Goal: Task Accomplishment & Management: Manage account settings

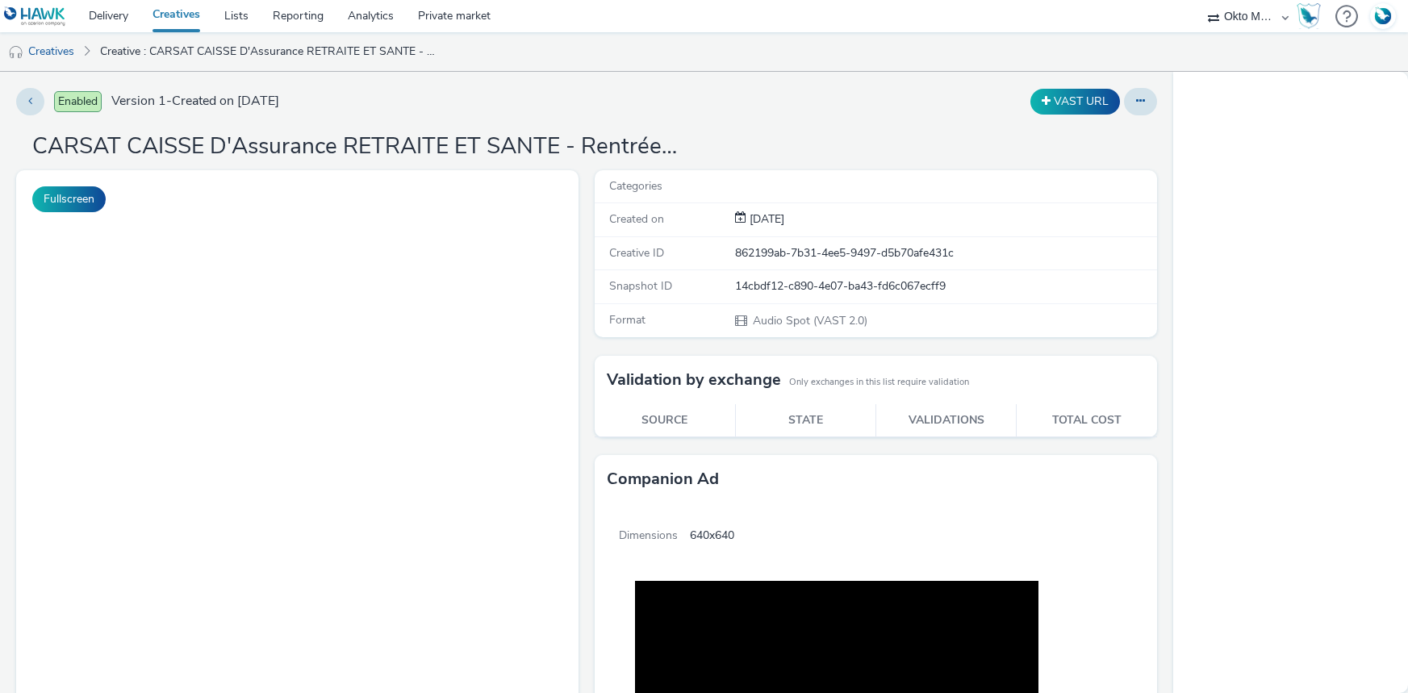
select select "d027da95-0097-4d0b-8b09-57dedb2e3a8d"
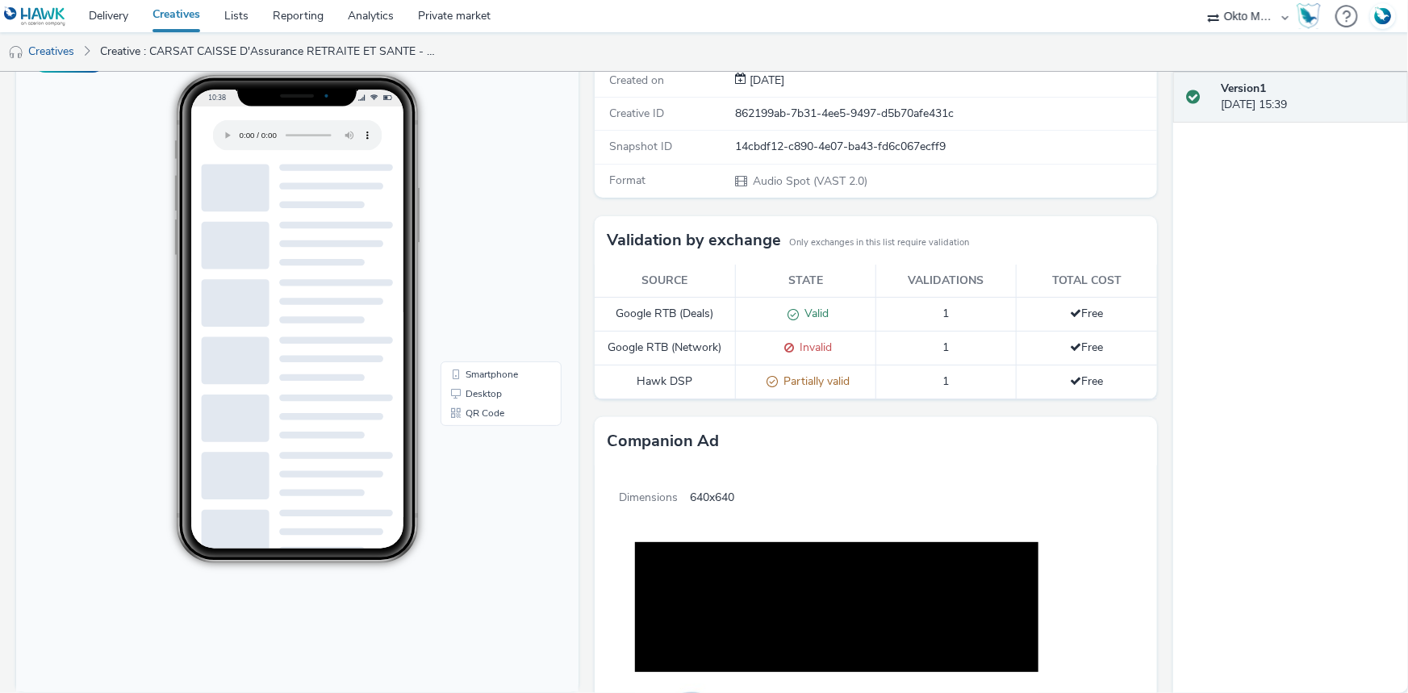
scroll to position [135, 0]
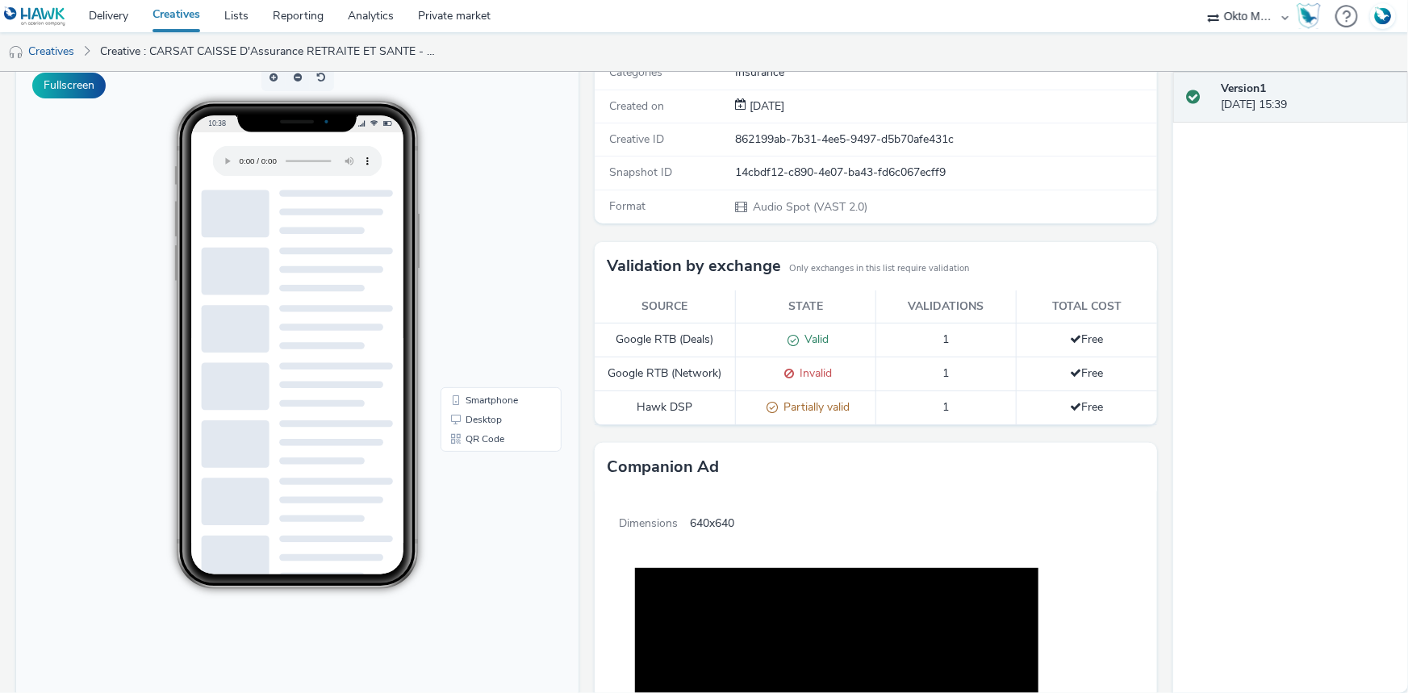
click at [778, 405] on span "Partially valid" at bounding box center [814, 406] width 72 height 15
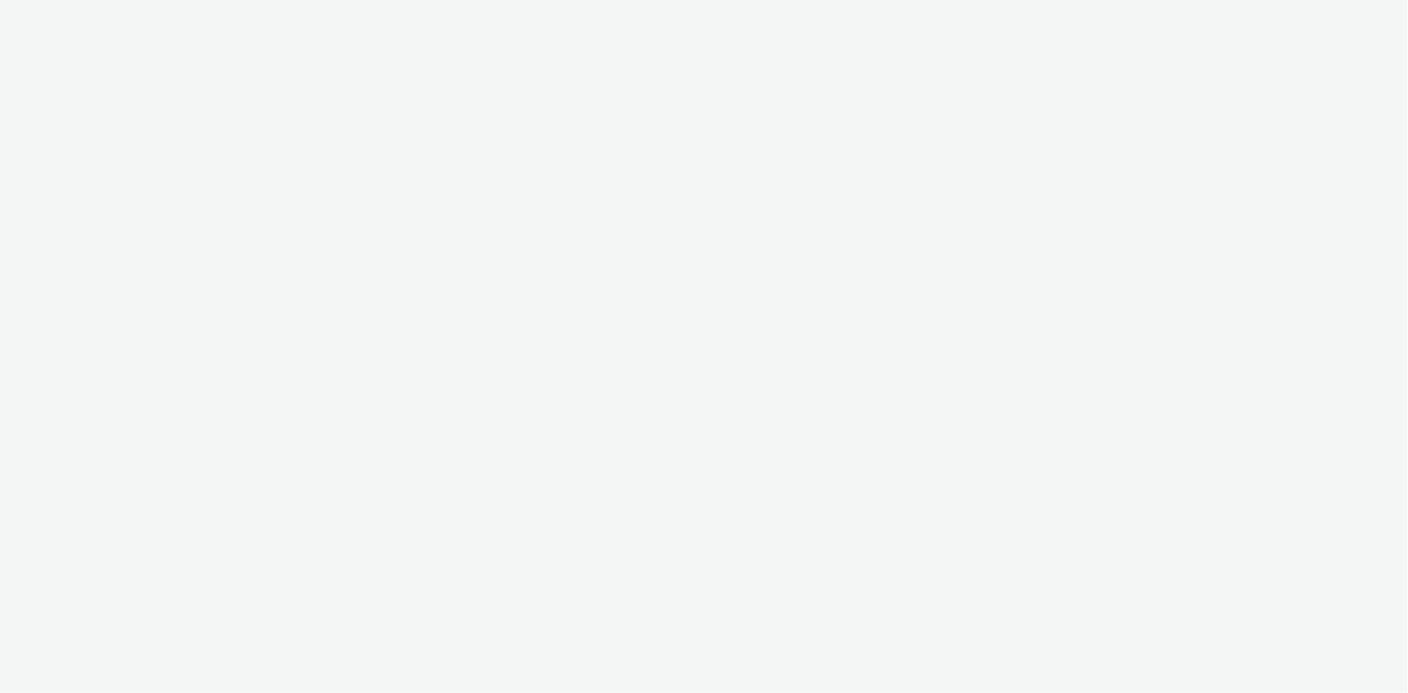
select select "d027da95-0097-4d0b-8b09-57dedb2e3a8d"
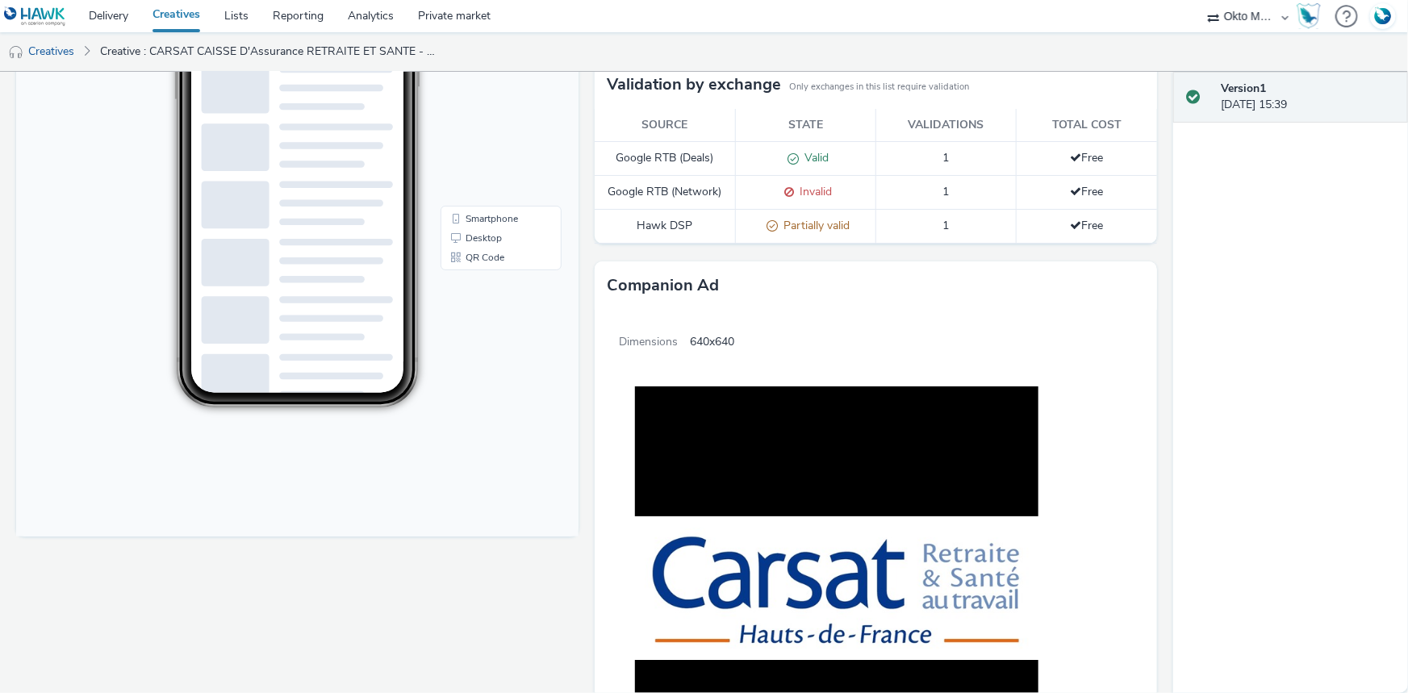
scroll to position [282, 0]
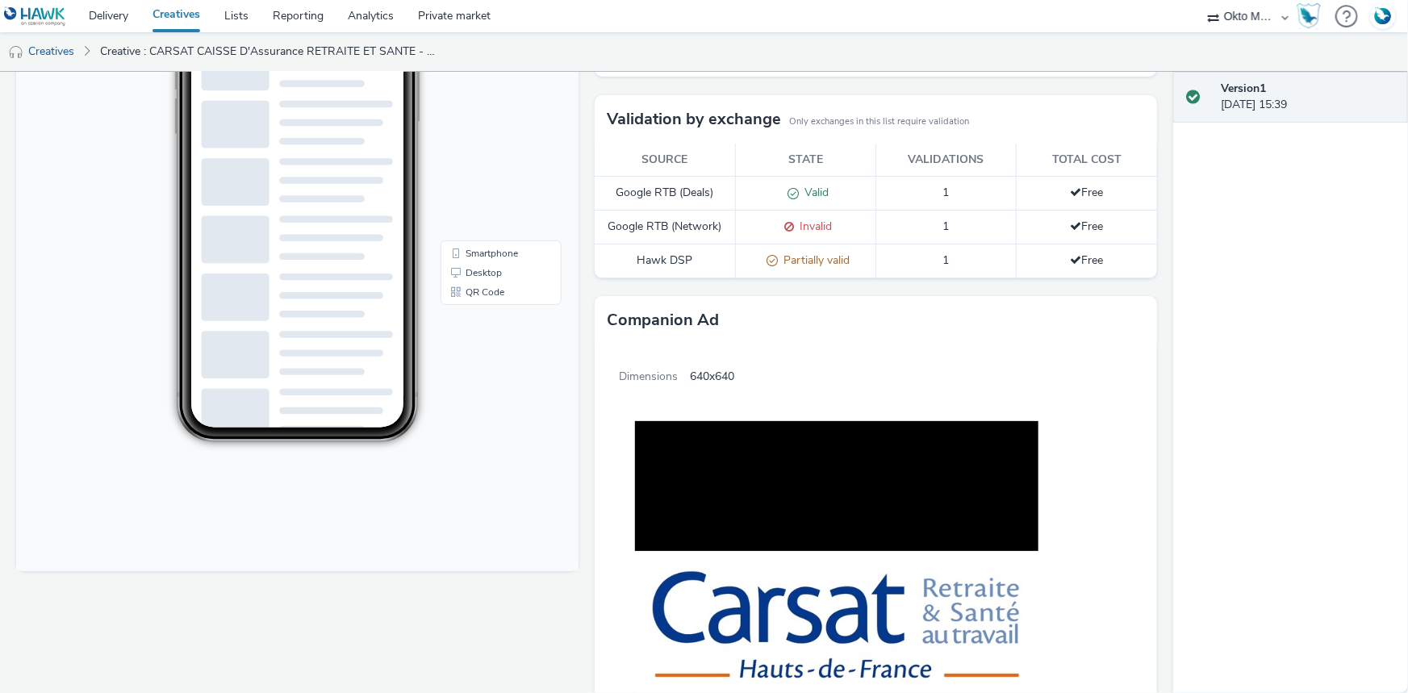
click at [803, 262] on span "Partially valid" at bounding box center [814, 260] width 72 height 15
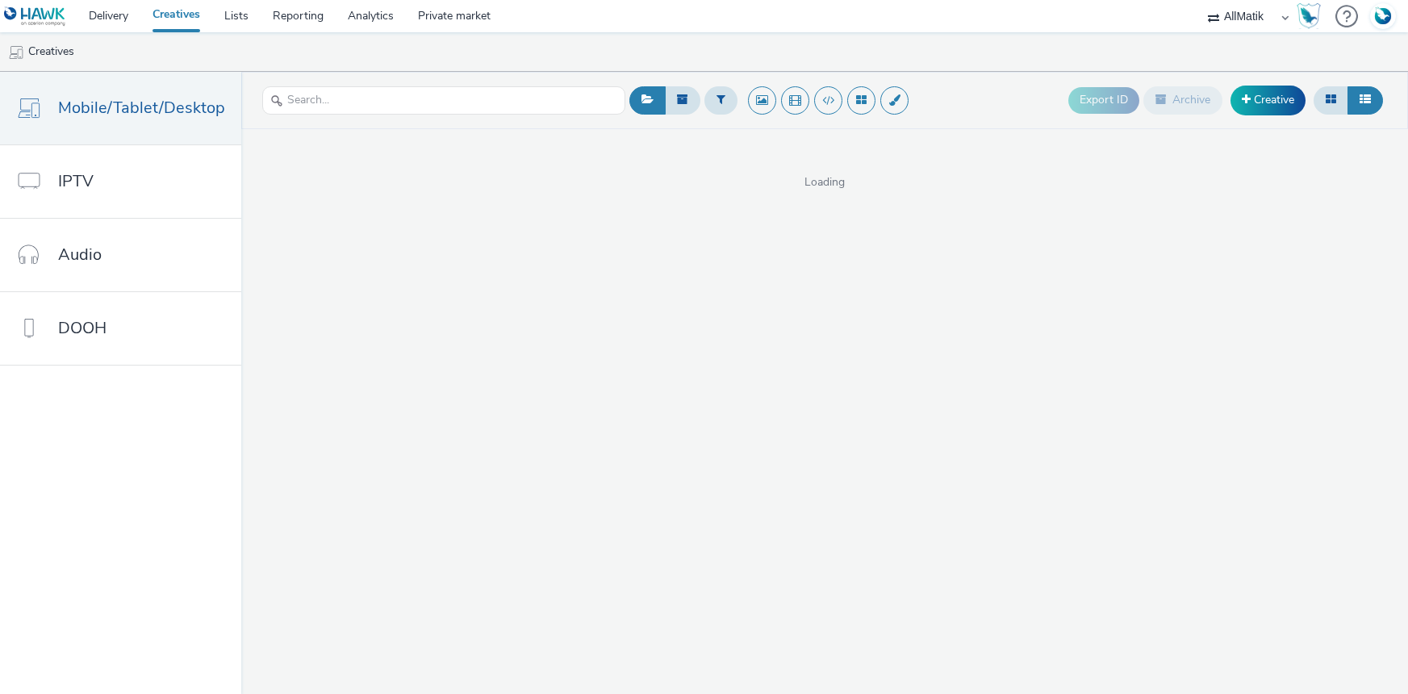
select select "24a55a22-8aa5-41c4-a59c-f152ca3b36a1"
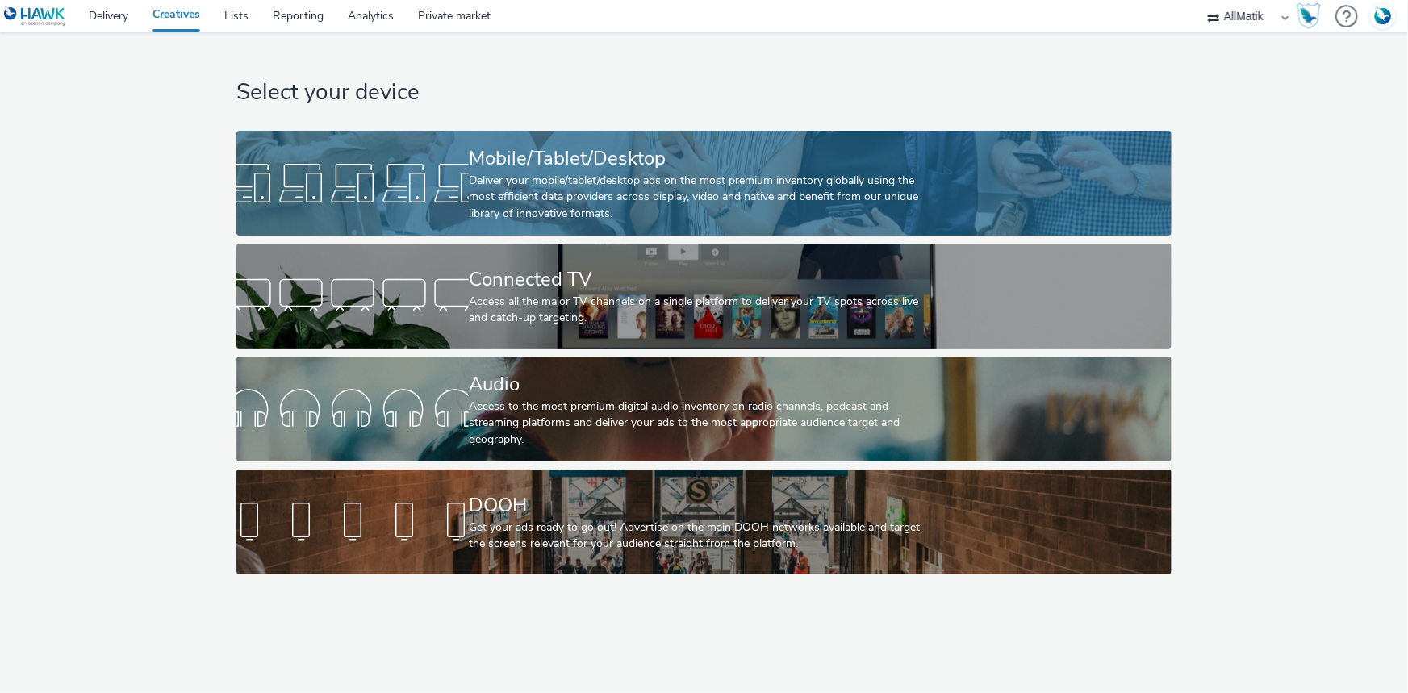
click at [550, 173] on div "Deliver your mobile/tablet/desktop ads on the most premium inventory globally u…" at bounding box center [701, 197] width 464 height 49
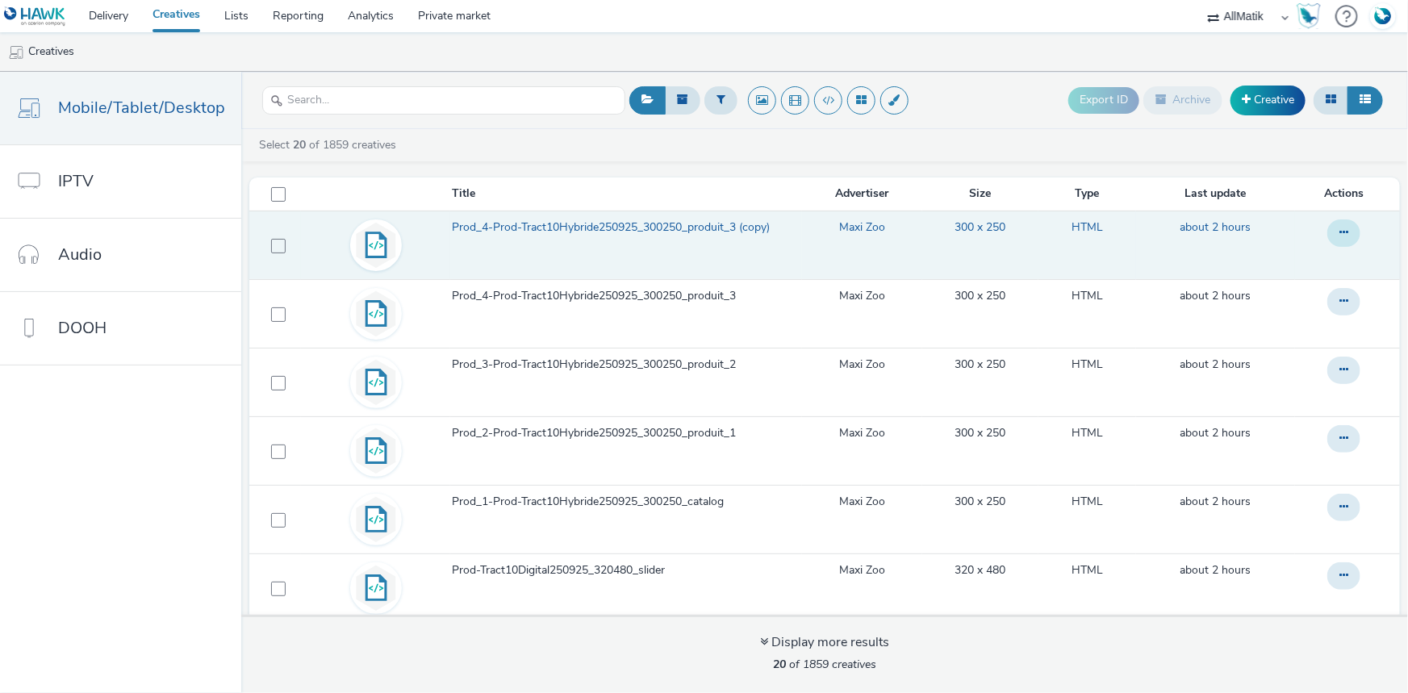
click at [1331, 228] on button at bounding box center [1343, 232] width 33 height 27
click at [1263, 364] on link "Archive" at bounding box center [1299, 362] width 121 height 32
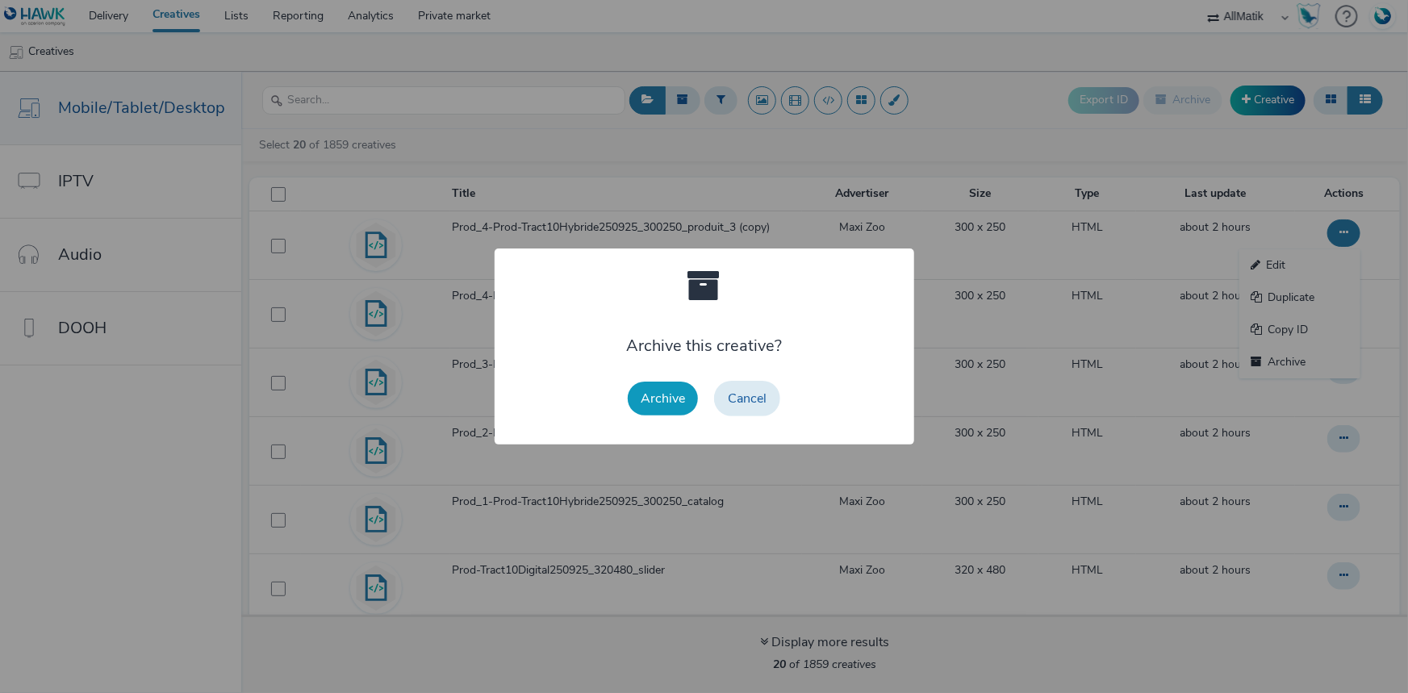
click at [663, 397] on button "Archive" at bounding box center [663, 399] width 70 height 34
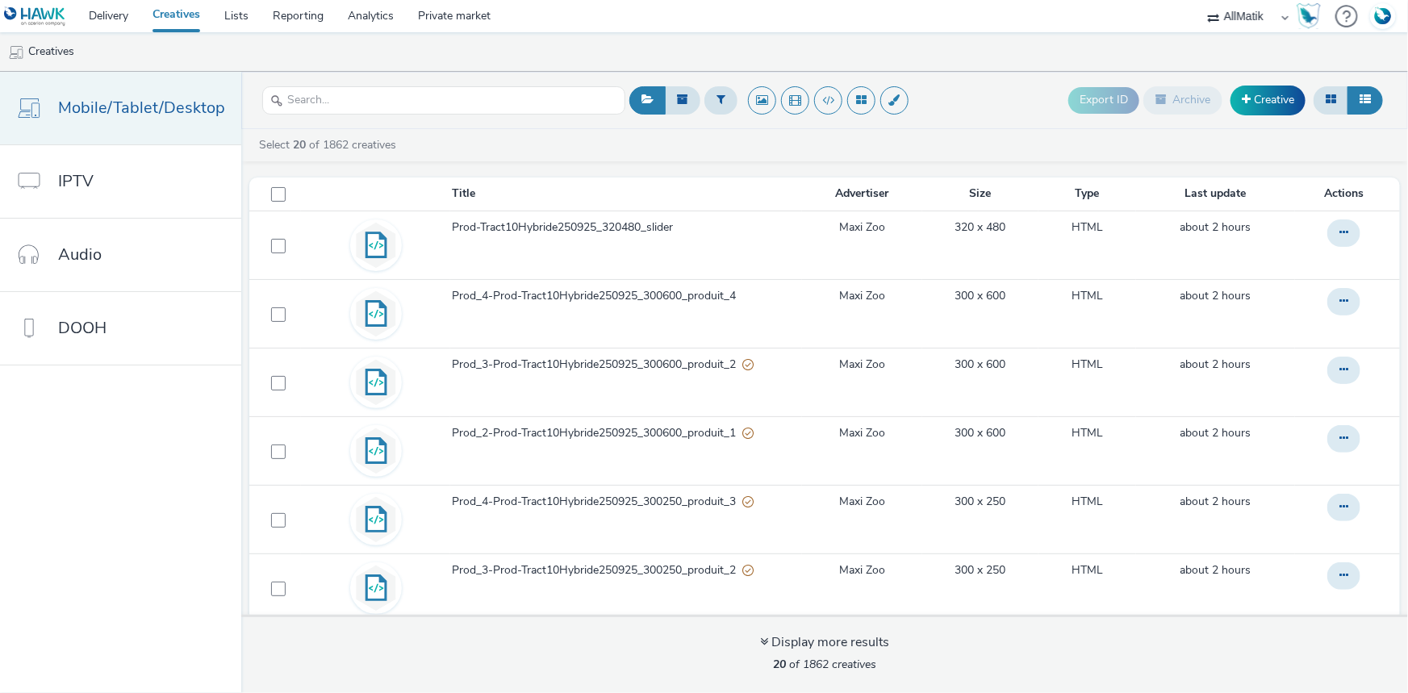
click at [107, 111] on span "Mobile/Tablet/Desktop" at bounding box center [141, 107] width 167 height 23
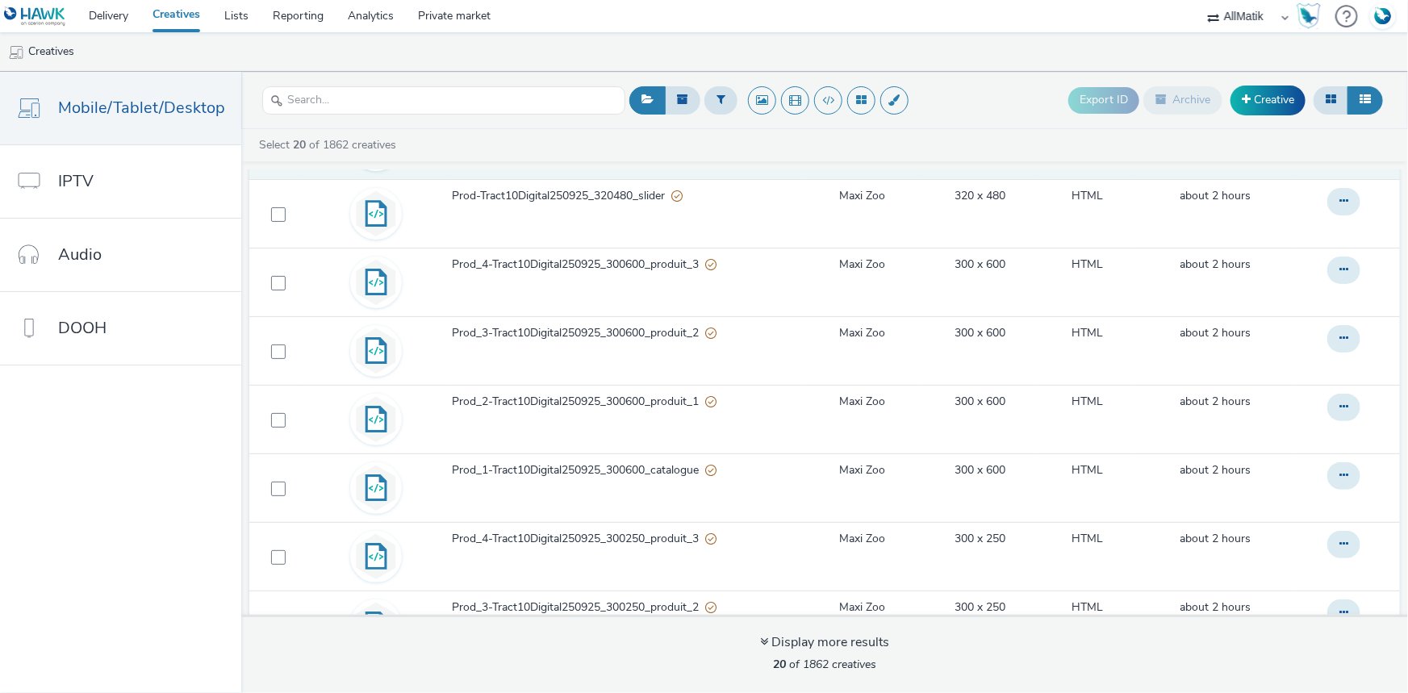
scroll to position [587, 0]
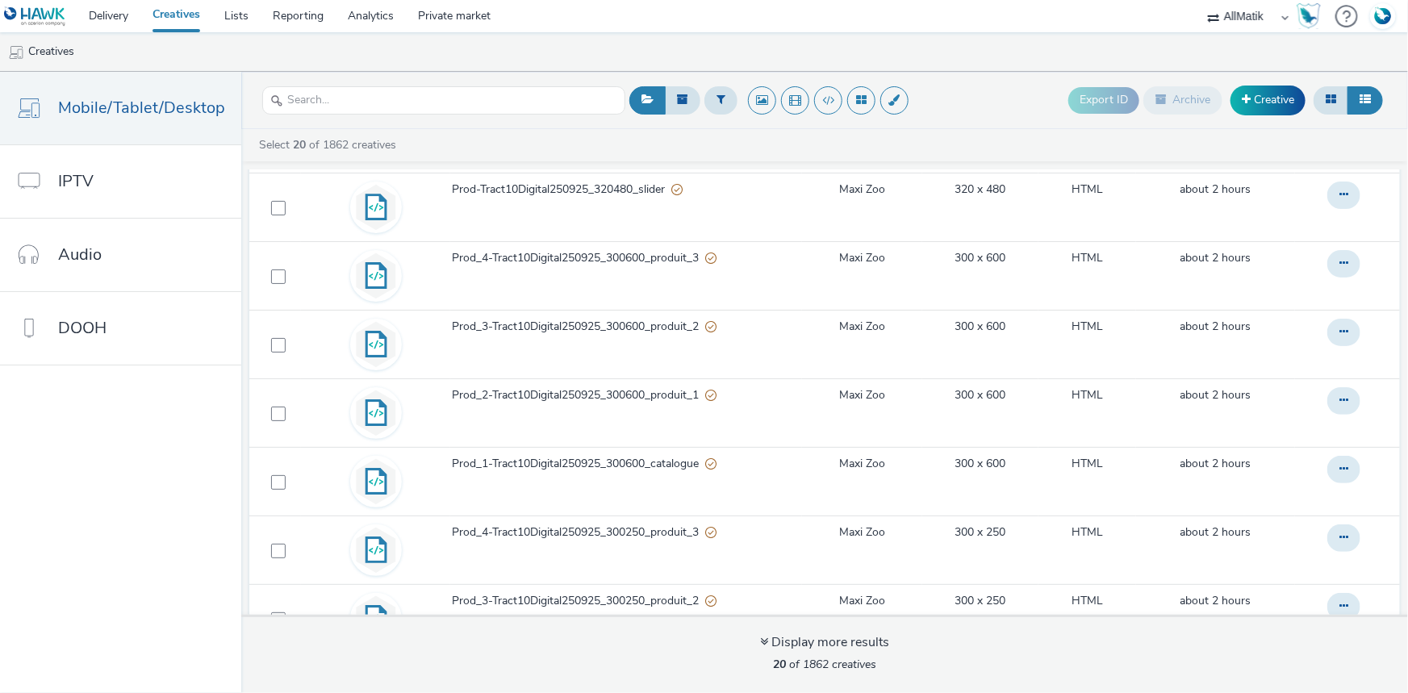
click at [1242, 10] on select "ABI Media Ad4Health Adevinta ADITIKS Adops Agence79 AllMatik AMnet FR Amplifi F…" at bounding box center [1248, 16] width 97 height 32
select select "d027da95-0097-4d0b-8b09-57dedb2e3a8d"
click at [1200, 0] on select "ABI Media Ad4Health Adevinta ADITIKS Adops Agence79 AllMatik AMnet FR Amplifi F…" at bounding box center [1248, 16] width 97 height 32
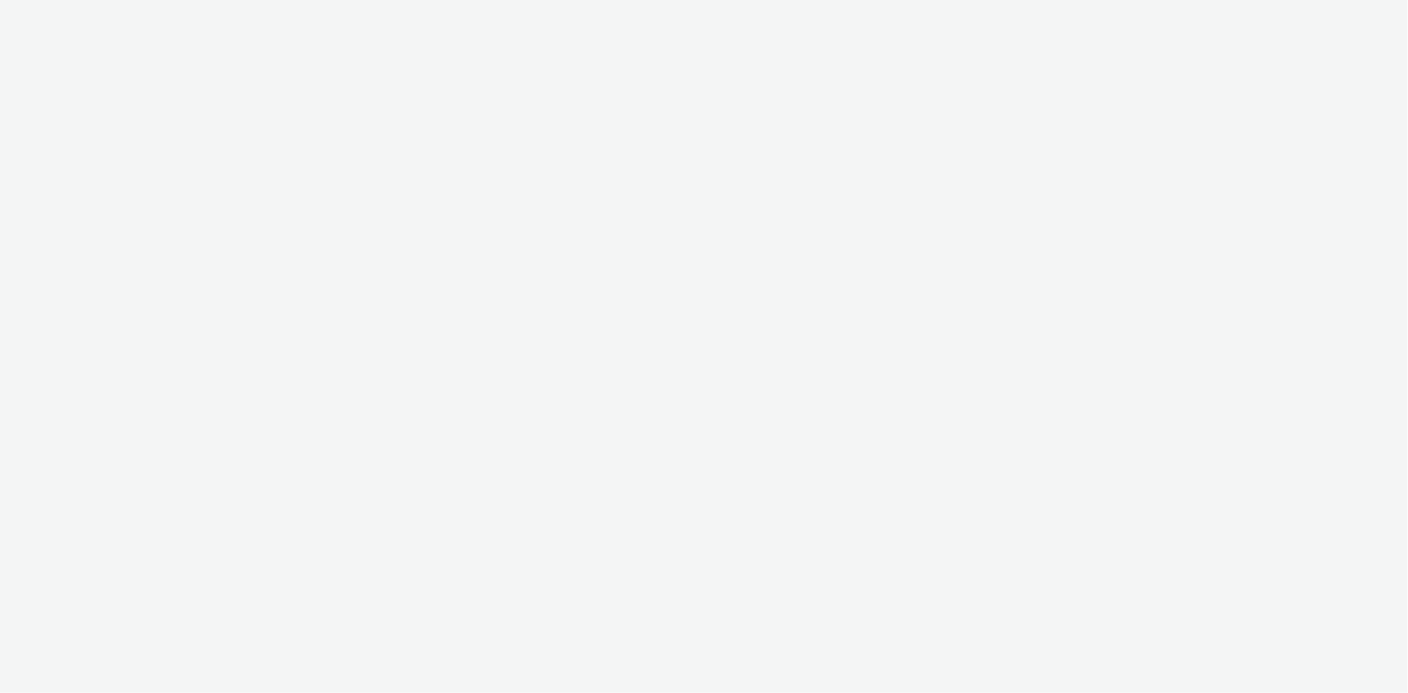
select select "d027da95-0097-4d0b-8b09-57dedb2e3a8d"
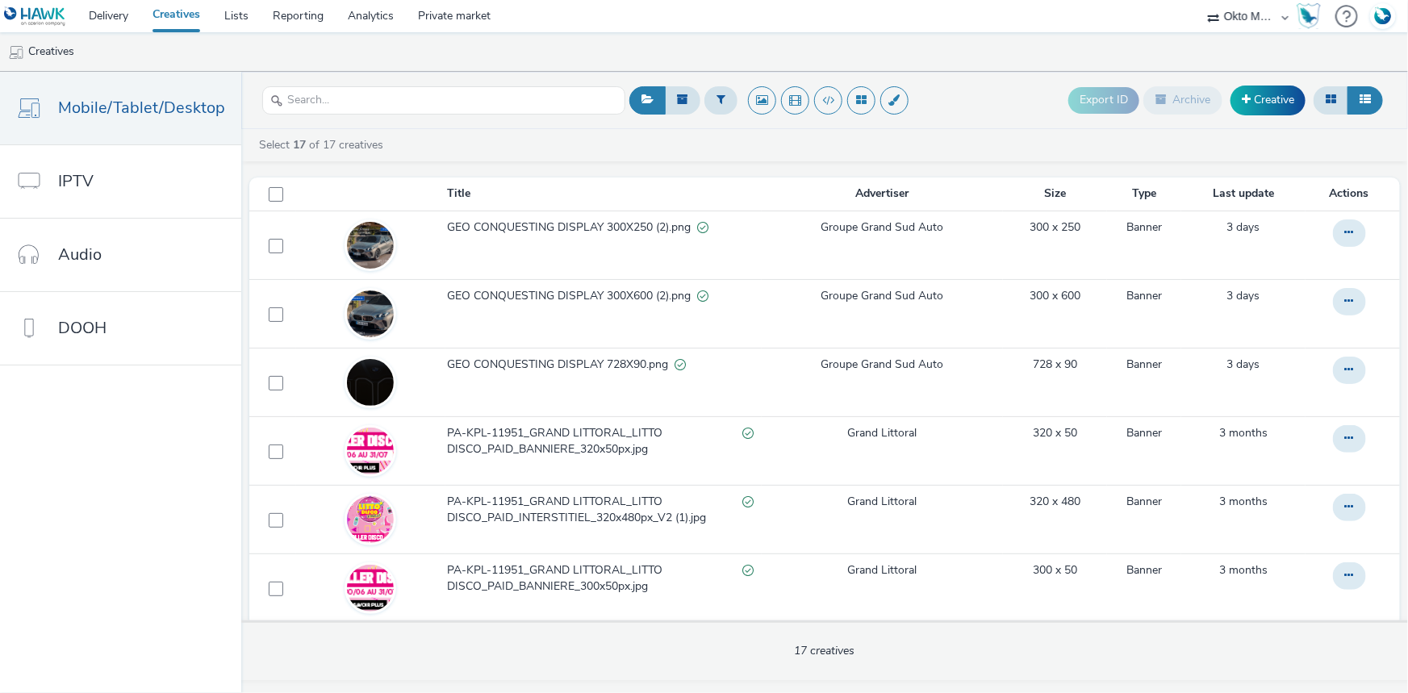
click at [1240, 6] on select "ABI Media Ad4Health Adevinta ADITIKS Adops Agence79 AllMatik AMnet FR Amplifi F…" at bounding box center [1248, 16] width 97 height 32
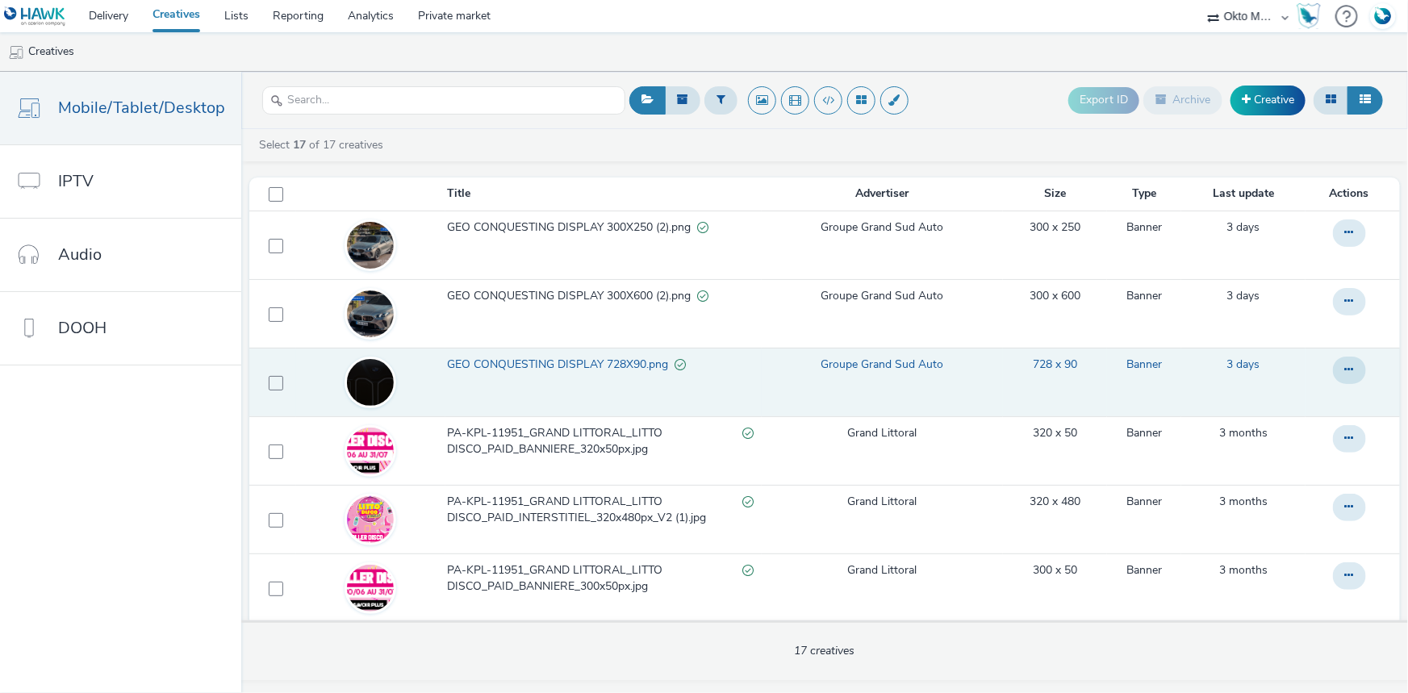
click at [1200, 0] on select "ABI Media Ad4Health Adevinta ADITIKS Adops Agence79 AllMatik AMnet FR Amplifi F…" at bounding box center [1248, 16] width 97 height 32
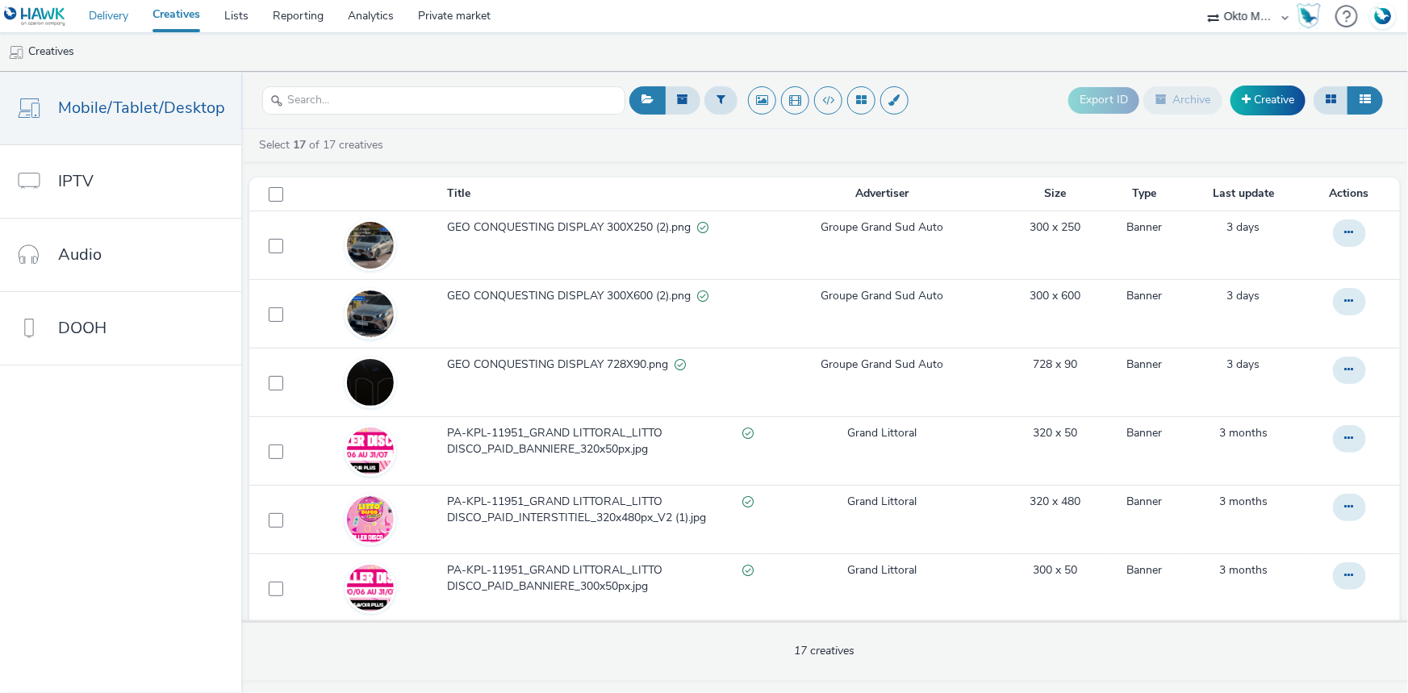
click at [121, 17] on link "Delivery" at bounding box center [109, 16] width 64 height 32
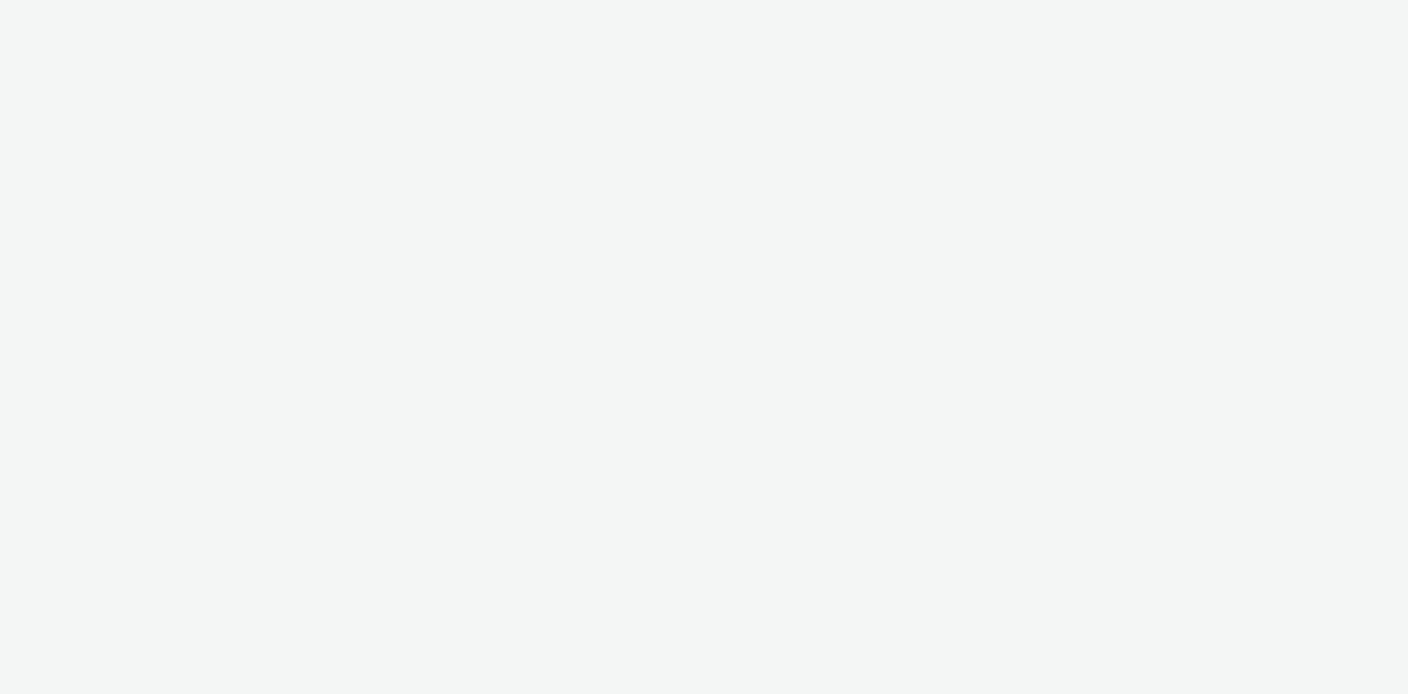
select select "d027da95-0097-4d0b-8b09-57dedb2e3a8d"
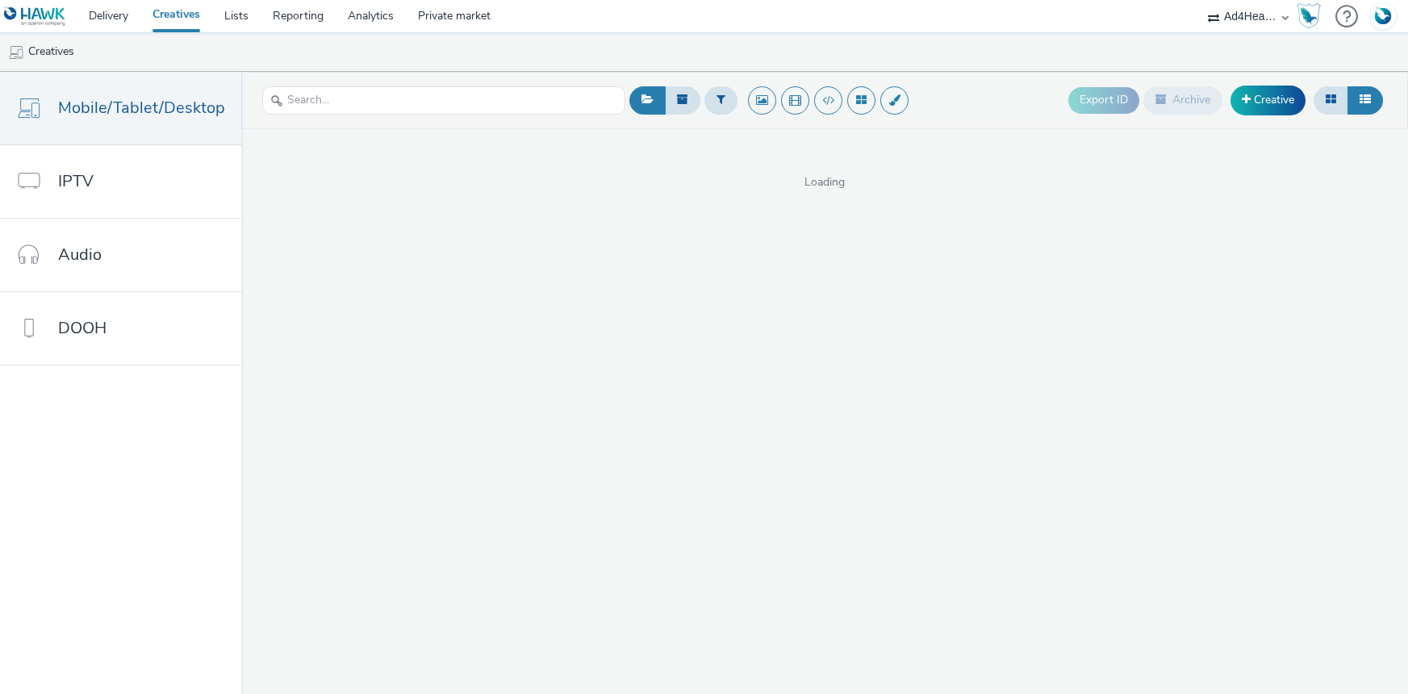
select select "48c42aec-a30c-4a3b-a06b-d50dddc3ae41"
select select "8274c972-da84-4efd-9c16-40f4ff885a9d"
